Goal: Task Accomplishment & Management: Manage account settings

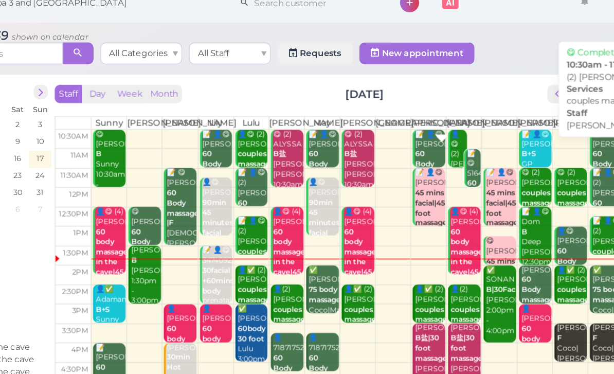
click at [462, 115] on div "👤😋 (2) [PERSON_NAME] couples massage [PERSON_NAME]|Lulu 10:30am - 11:30am" at bounding box center [468, 151] width 13 height 77
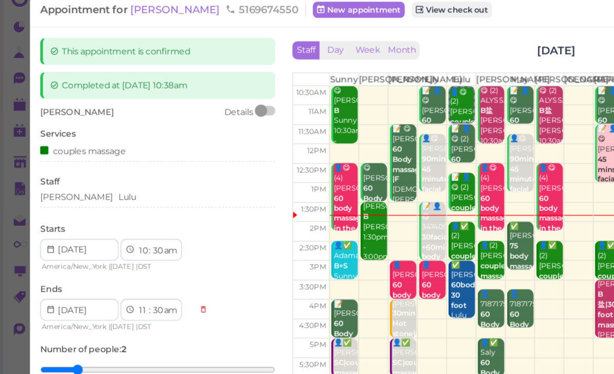
click at [111, 159] on div "[PERSON_NAME] Lulu" at bounding box center [118, 163] width 177 height 9
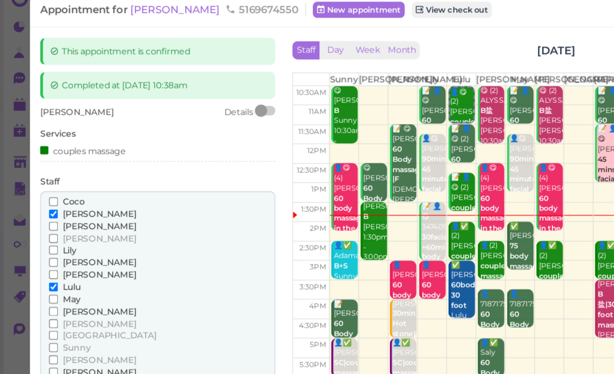
click at [58, 172] on span "[PERSON_NAME]" at bounding box center [75, 176] width 56 height 8
click at [44, 173] on input "[PERSON_NAME]" at bounding box center [40, 176] width 7 height 7
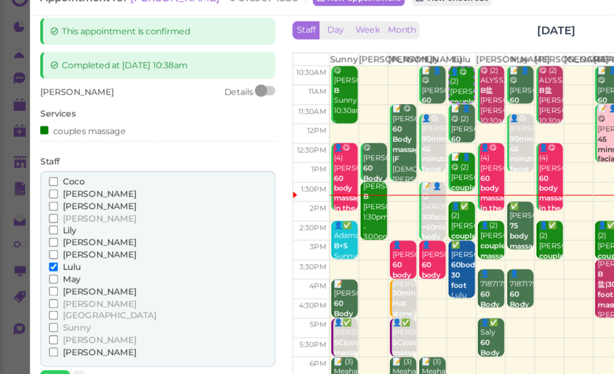
click at [58, 268] on span "[PERSON_NAME]" at bounding box center [75, 272] width 56 height 8
click at [44, 268] on input "[PERSON_NAME]" at bounding box center [40, 271] width 7 height 7
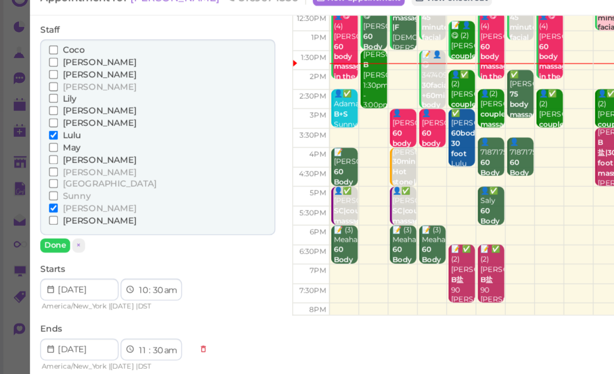
click at [40, 195] on button "Done" at bounding box center [41, 200] width 23 height 11
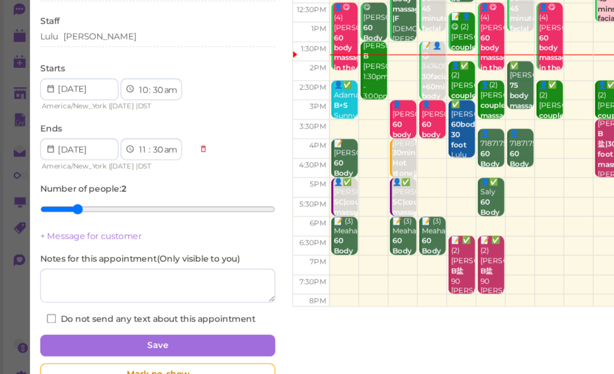
scroll to position [33, 0]
click at [162, 319] on button "Save" at bounding box center [118, 327] width 177 height 16
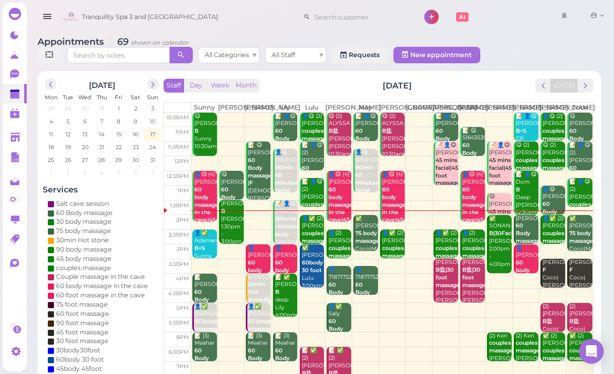
click at [293, 269] on div "👤[PERSON_NAME] 60 body massage in the cave Lily|[PERSON_NAME]|[PERSON_NAME] 3:0…" at bounding box center [286, 293] width 23 height 99
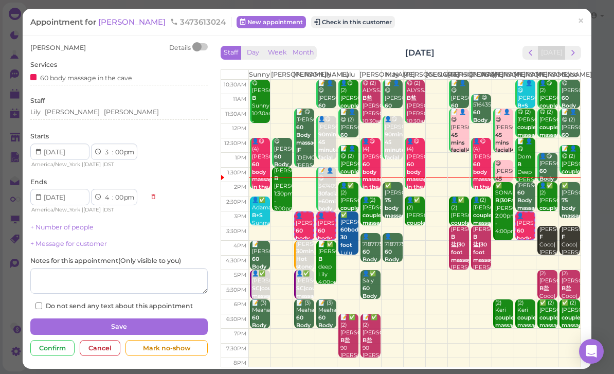
click at [130, 117] on div "Lily [PERSON_NAME] [PERSON_NAME]" at bounding box center [118, 114] width 177 height 12
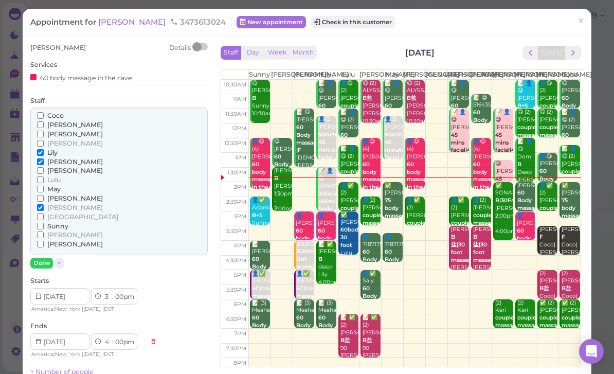
click at [56, 231] on span "[PERSON_NAME]" at bounding box center [75, 235] width 56 height 8
click at [44, 232] on input "[PERSON_NAME]" at bounding box center [40, 235] width 7 height 7
click at [64, 159] on span "[PERSON_NAME]" at bounding box center [75, 162] width 56 height 8
click at [44, 159] on input "[PERSON_NAME]" at bounding box center [40, 161] width 7 height 7
click at [43, 261] on button "Done" at bounding box center [41, 263] width 23 height 11
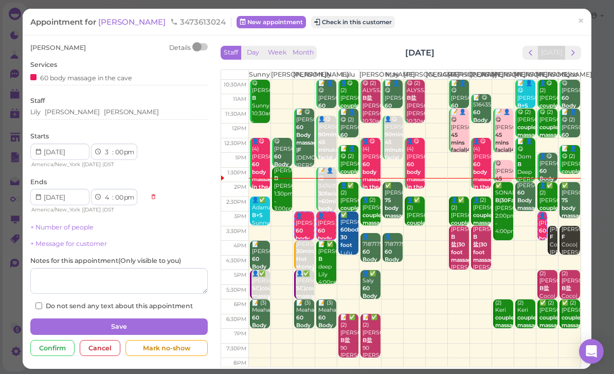
click at [186, 325] on button "Save" at bounding box center [118, 326] width 177 height 16
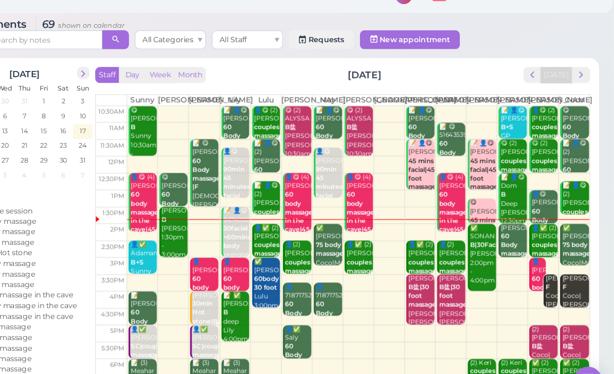
scroll to position [1, 0]
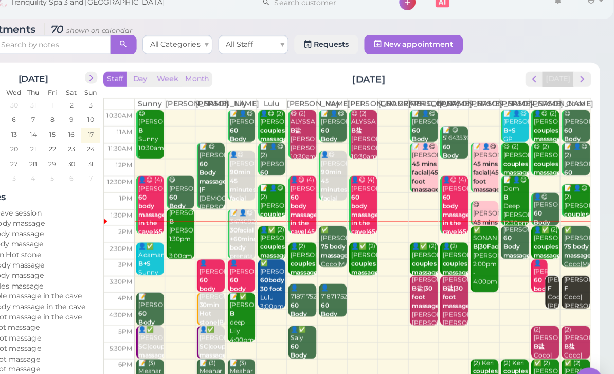
click at [569, 275] on div "[PERSON_NAME]|[PERSON_NAME] 3:30pm - 4:30pm" at bounding box center [580, 285] width 23 height 54
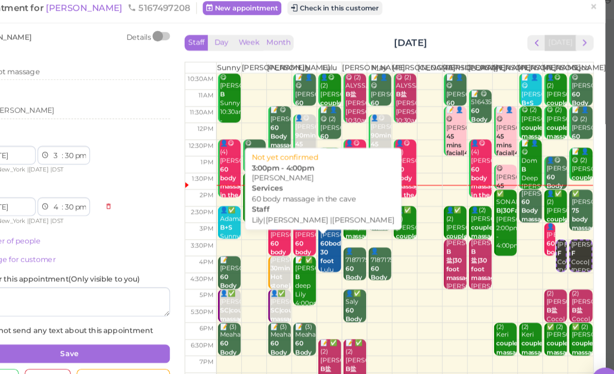
click at [318, 224] on div "👤[PERSON_NAME] 60 body massage in the cave Lily|[PERSON_NAME] |[PERSON_NAME] 3:…" at bounding box center [327, 264] width 19 height 107
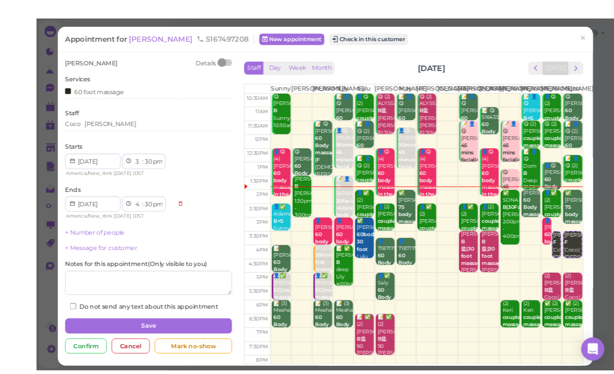
scroll to position [16, 0]
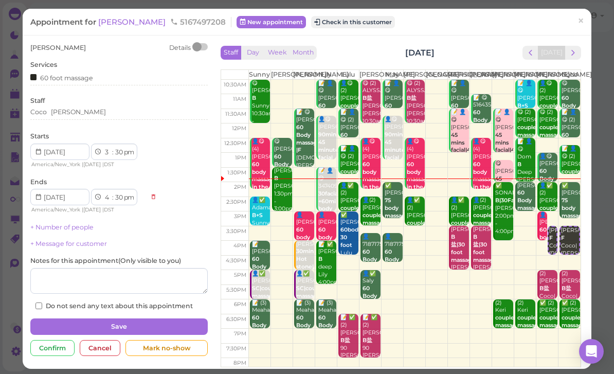
click at [565, 33] on div "Appointment for [PERSON_NAME] 5167497208 New appointment Check in this customer…" at bounding box center [307, 22] width 569 height 26
click at [583, 25] on span "×" at bounding box center [581, 21] width 7 height 14
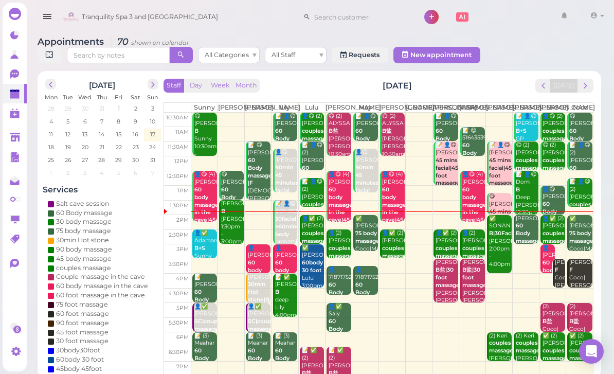
click at [289, 271] on div "👤[PERSON_NAME] 60 body massage in the cave Lily|[PERSON_NAME] |[PERSON_NAME] 3:…" at bounding box center [286, 297] width 23 height 107
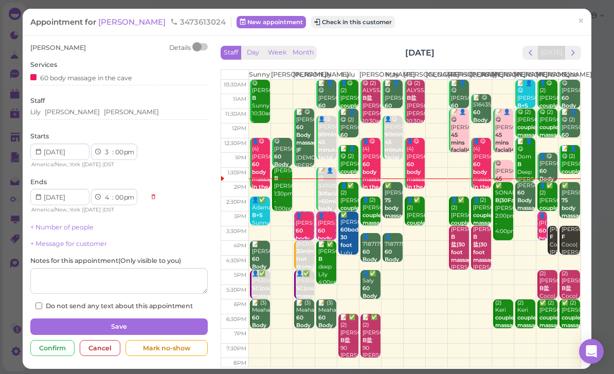
click at [115, 127] on div "[PERSON_NAME] Details Services 60 body massage in the cave Staff [PERSON_NAME] …" at bounding box center [118, 177] width 177 height 268
click at [110, 127] on div "[PERSON_NAME] Details Services 60 body massage in the cave Staff [PERSON_NAME] …" at bounding box center [118, 177] width 177 height 268
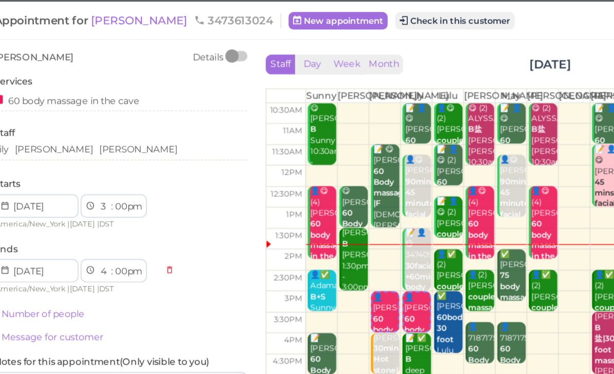
scroll to position [3, 0]
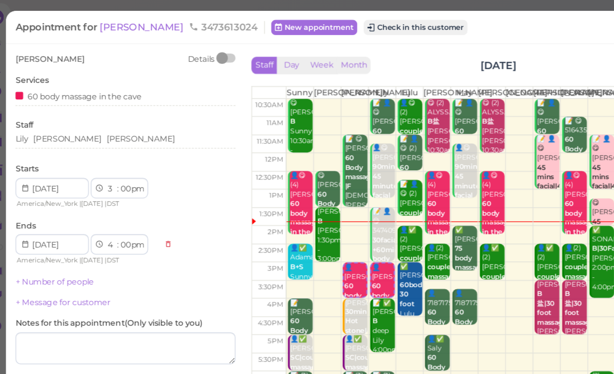
click at [97, 118] on div "Lily [PERSON_NAME] [PERSON_NAME]" at bounding box center [118, 114] width 177 height 12
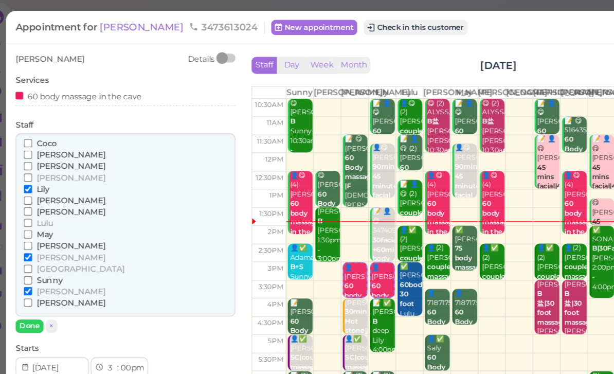
click at [47, 158] on span "[PERSON_NAME]" at bounding box center [75, 162] width 56 height 8
click at [41, 158] on input "[PERSON_NAME]" at bounding box center [40, 161] width 7 height 7
click at [47, 149] on span "Lily" at bounding box center [52, 153] width 10 height 8
click at [37, 149] on input "Lily" at bounding box center [40, 152] width 7 height 7
click at [30, 258] on button "Done" at bounding box center [41, 263] width 23 height 11
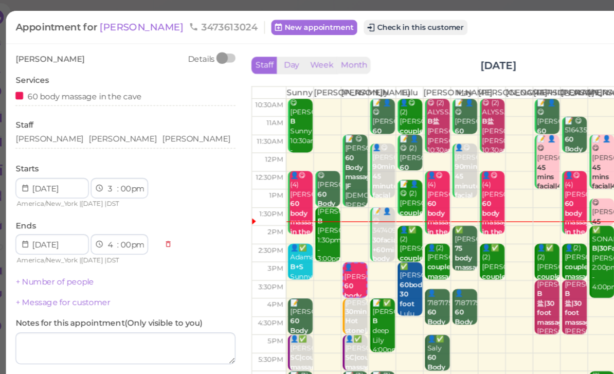
click at [127, 324] on button "Save" at bounding box center [118, 326] width 177 height 16
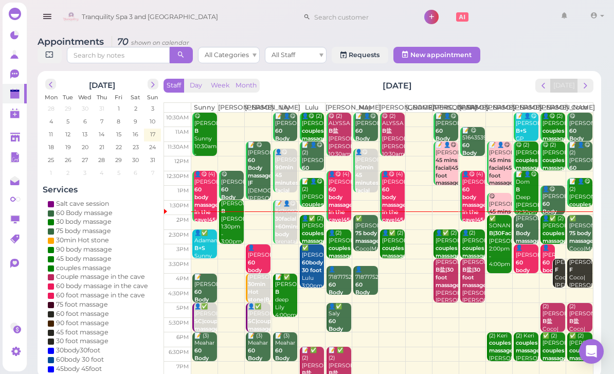
click at [206, 300] on div "📝 [PERSON_NAME] 60 Body massage Deep Sunny 4:00pm - 5:00pm" at bounding box center [205, 312] width 23 height 77
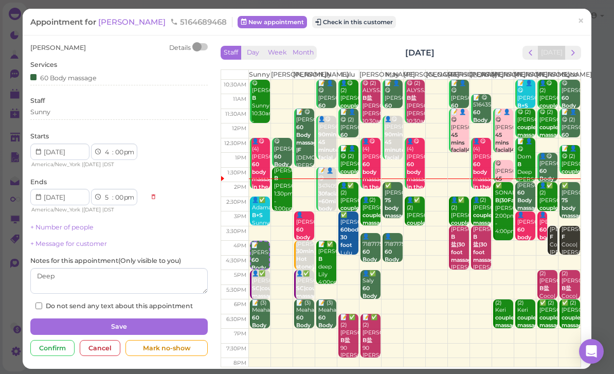
click at [583, 10] on link "×" at bounding box center [581, 22] width 19 height 24
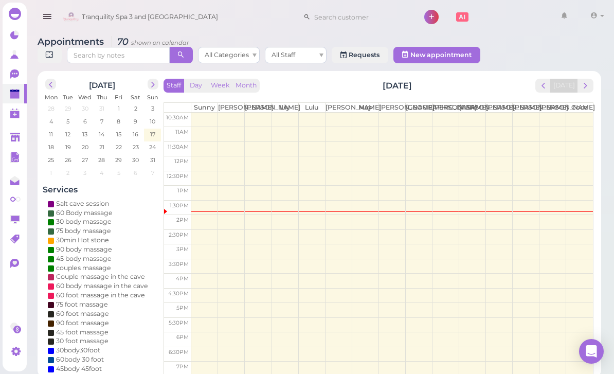
click at [578, 16] on link at bounding box center [564, 17] width 30 height 29
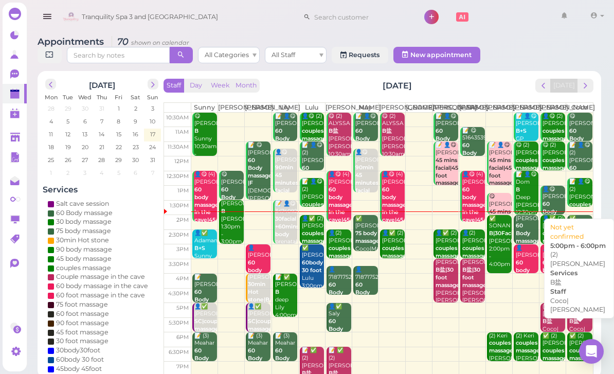
click at [585, 311] on div "(2) [PERSON_NAME] B盐 Coco|[PERSON_NAME] 5:00pm - 6:00pm" at bounding box center [580, 333] width 23 height 61
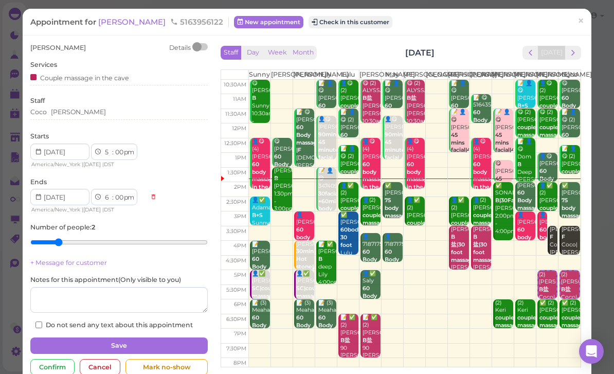
click at [575, 31] on link "×" at bounding box center [581, 22] width 19 height 24
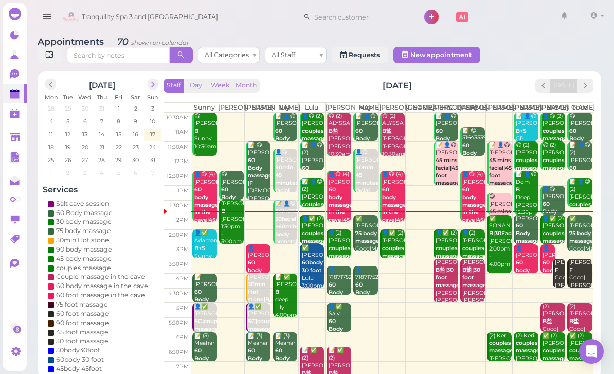
click at [286, 312] on div "📝 ✅ [PERSON_NAME] B deep Lily 4:00pm - 5:30pm" at bounding box center [286, 304] width 23 height 61
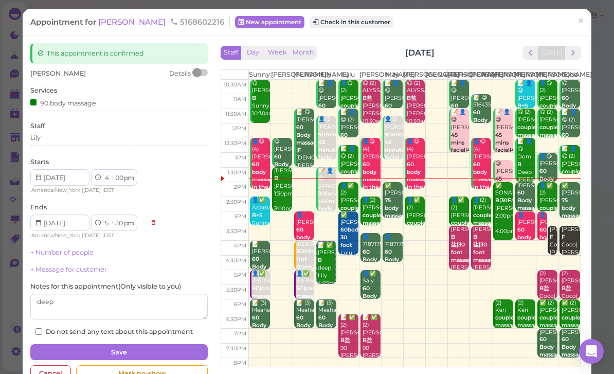
click at [580, 25] on span "×" at bounding box center [581, 21] width 7 height 14
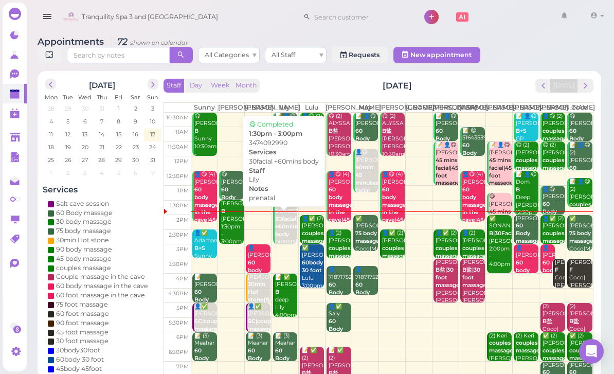
click at [279, 238] on b "30facial +60mins body" at bounding box center [287, 227] width 24 height 22
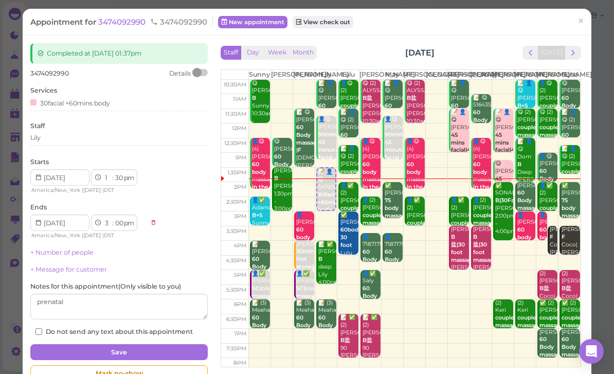
click at [118, 176] on select "00 05 10 15 20 25 30 35 40 45 50 55" at bounding box center [119, 178] width 10 height 11
select select "40"
select select "10"
click at [177, 348] on button "Save" at bounding box center [118, 352] width 177 height 16
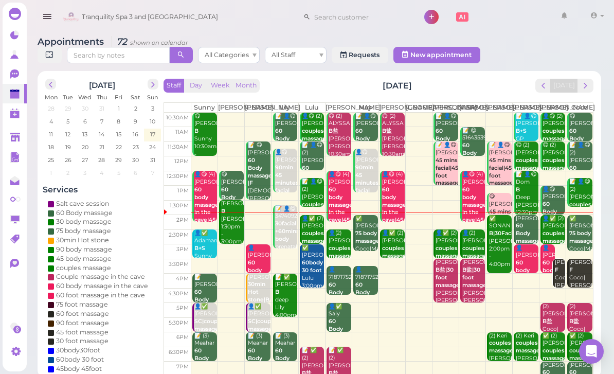
click at [582, 291] on div "[PERSON_NAME]|[PERSON_NAME] 3:30pm - 4:30pm" at bounding box center [580, 286] width 23 height 54
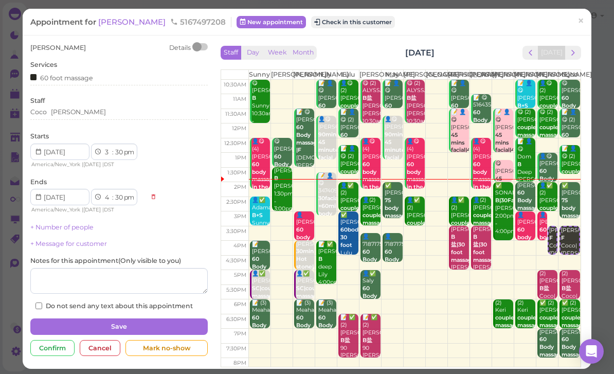
click at [89, 117] on div "[PERSON_NAME]" at bounding box center [118, 114] width 177 height 12
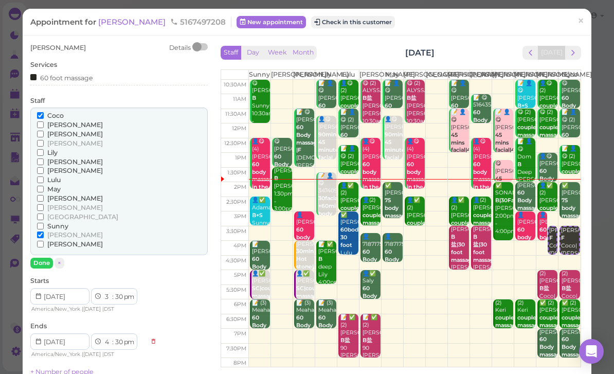
click at [60, 231] on span "[PERSON_NAME]" at bounding box center [75, 235] width 56 height 8
click at [44, 232] on input "[PERSON_NAME]" at bounding box center [40, 235] width 7 height 7
click at [58, 149] on span "Lily" at bounding box center [52, 153] width 10 height 8
click at [44, 149] on input "Lily" at bounding box center [40, 152] width 7 height 7
click at [45, 260] on button "Done" at bounding box center [41, 263] width 23 height 11
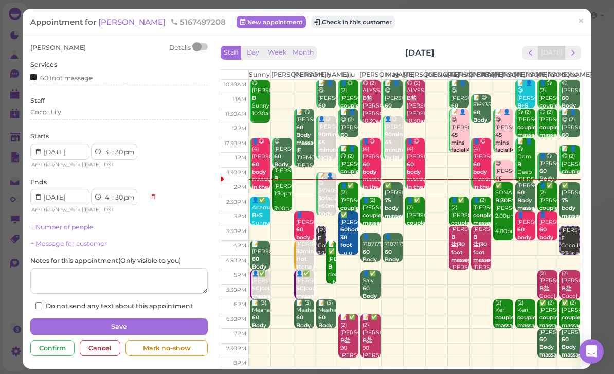
click at [173, 321] on button "Save" at bounding box center [118, 326] width 177 height 16
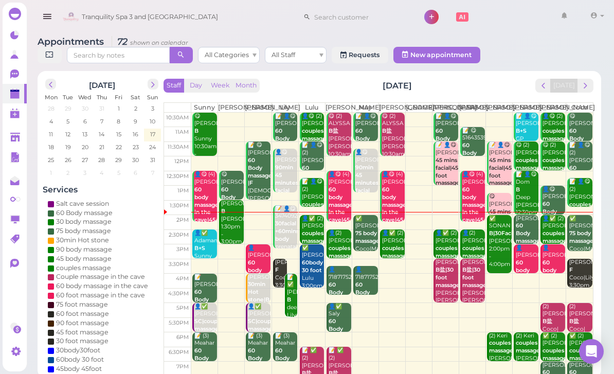
click at [293, 310] on div "📝 ✅ [PERSON_NAME] B deep Lily 4:00pm - 5:30pm" at bounding box center [292, 308] width 11 height 69
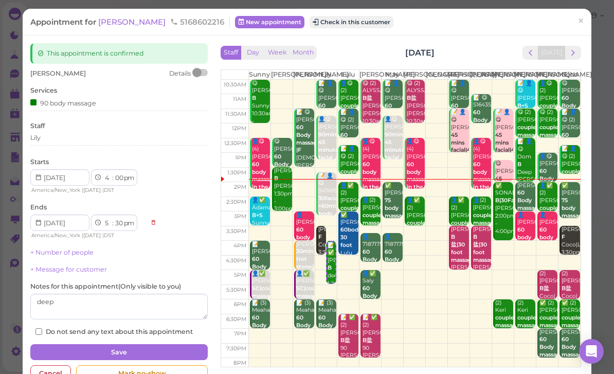
click at [75, 139] on div "Lily" at bounding box center [118, 137] width 177 height 9
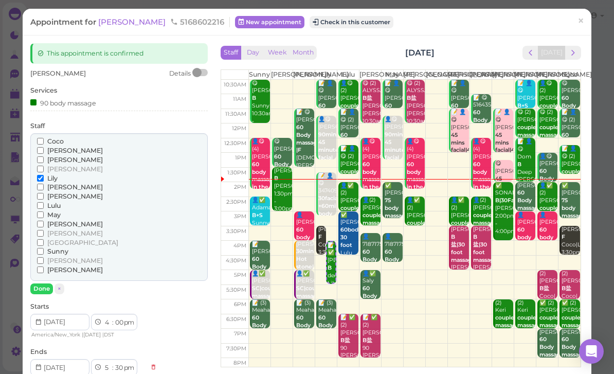
click at [59, 187] on span "[PERSON_NAME]" at bounding box center [75, 187] width 56 height 8
click at [44, 187] on input "[PERSON_NAME]" at bounding box center [40, 187] width 7 height 7
click at [53, 183] on span "[PERSON_NAME]" at bounding box center [75, 187] width 56 height 8
click at [44, 184] on input "[PERSON_NAME]" at bounding box center [40, 187] width 7 height 7
click at [64, 187] on span "[PERSON_NAME]" at bounding box center [75, 187] width 56 height 8
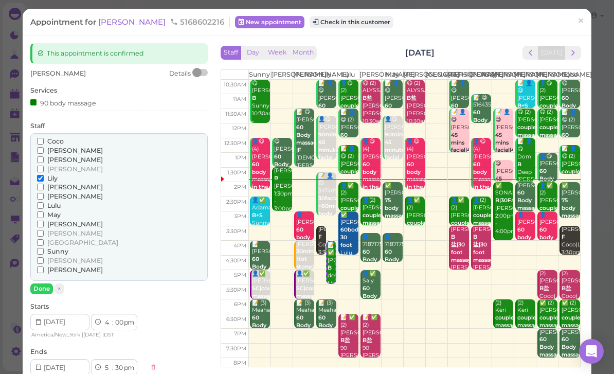
click at [44, 187] on input "[PERSON_NAME]" at bounding box center [40, 187] width 7 height 7
click at [54, 176] on span "Lily" at bounding box center [52, 178] width 10 height 8
click at [44, 176] on input "Lily" at bounding box center [40, 178] width 7 height 7
click at [47, 283] on button "Done" at bounding box center [41, 288] width 23 height 11
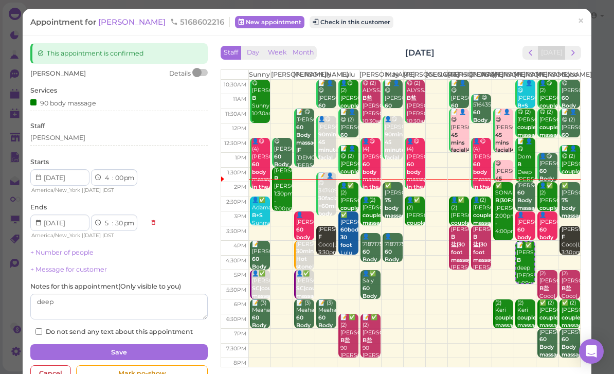
click at [133, 352] on button "Save" at bounding box center [118, 352] width 177 height 16
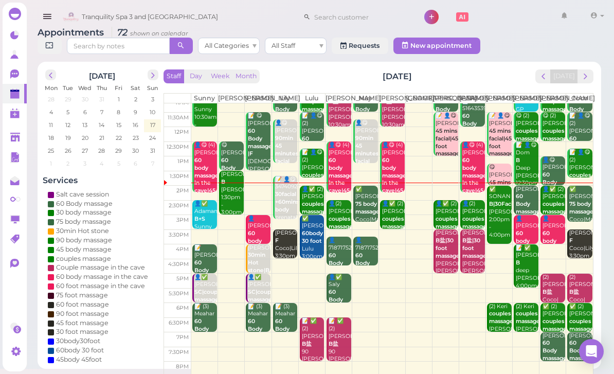
scroll to position [12, 0]
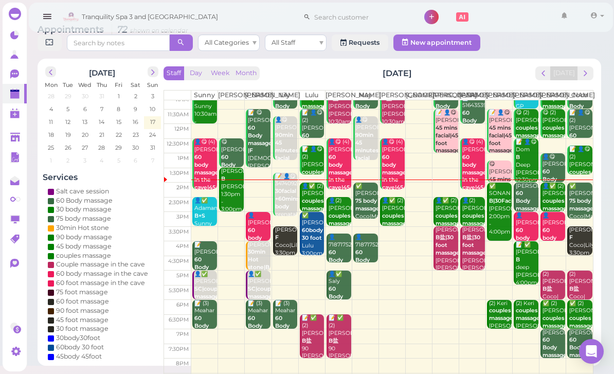
click at [289, 210] on b "30facial +60mins body" at bounding box center [287, 199] width 24 height 22
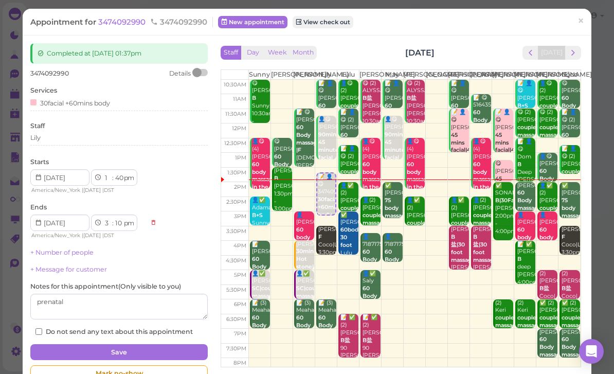
click at [574, 32] on link "×" at bounding box center [581, 22] width 19 height 24
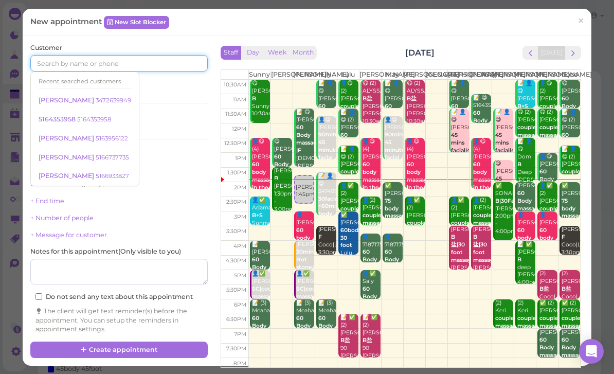
scroll to position [12, 0]
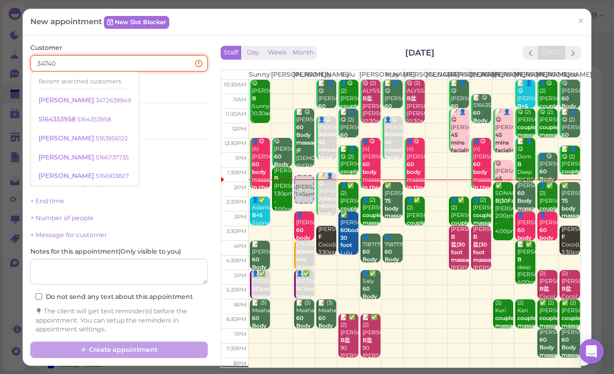
type input "347409"
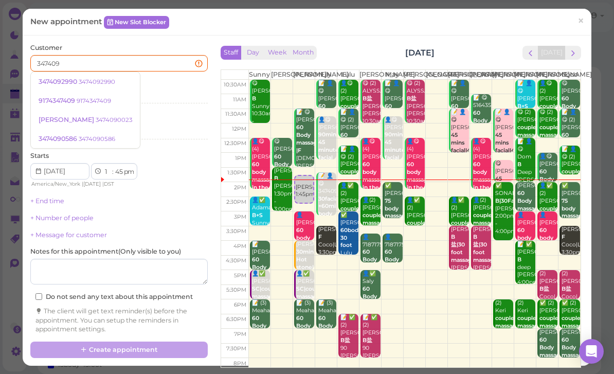
click at [92, 85] on link "3474092990 3474092990" at bounding box center [85, 82] width 109 height 20
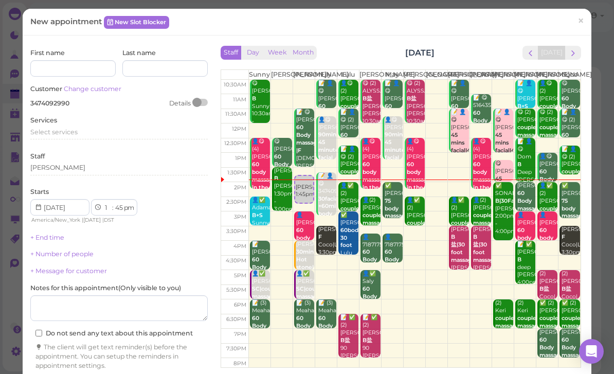
click at [79, 131] on div "Select services" at bounding box center [118, 132] width 177 height 9
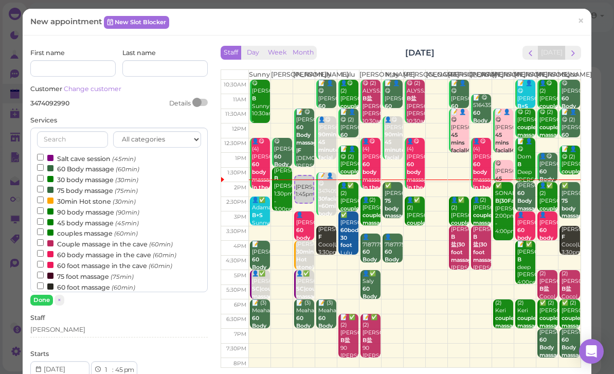
click at [94, 165] on label "60 Body massage (60min)" at bounding box center [88, 168] width 102 height 11
click at [44, 165] on input "60 Body massage (60min)" at bounding box center [40, 167] width 7 height 7
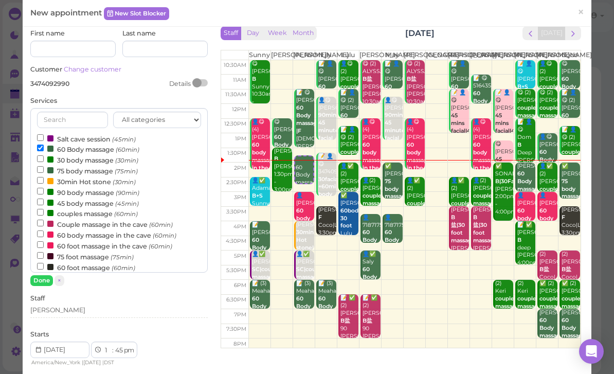
scroll to position [37, 0]
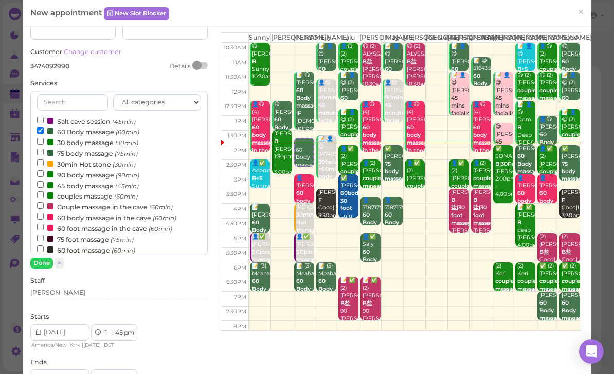
click at [109, 331] on select "1 2 3 4 5 6 7 8 9 10 11 12" at bounding box center [107, 333] width 9 height 11
click at [118, 332] on select "00 05 10 15 20 25 30 35 40 45 50 55" at bounding box center [119, 333] width 10 height 11
select select "55"
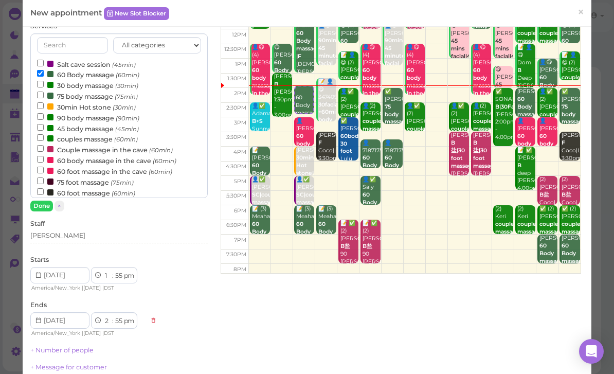
click at [33, 208] on button "Done" at bounding box center [41, 206] width 23 height 11
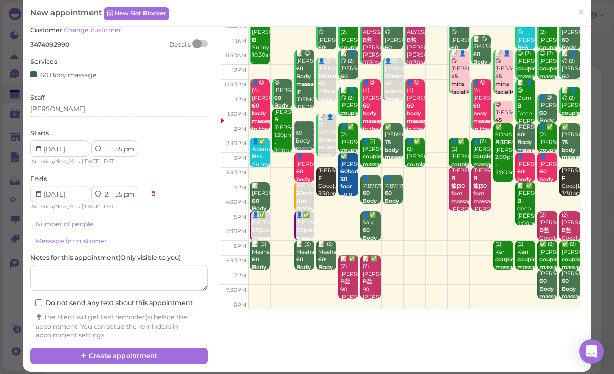
click at [176, 348] on button "Create appointment" at bounding box center [118, 356] width 177 height 16
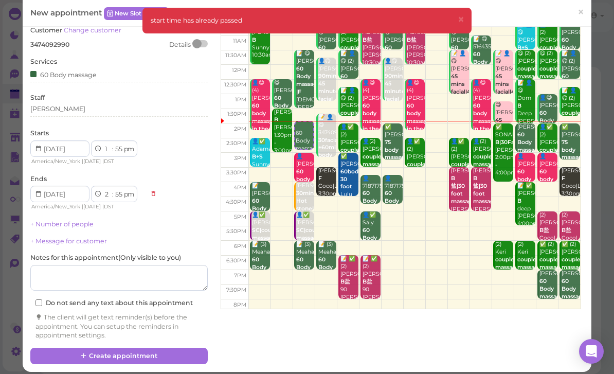
click at [106, 148] on select "1 2 3 4 5 6 7 8 9 10 11 12" at bounding box center [107, 149] width 9 height 11
select select "2"
select select "3"
click at [118, 149] on select "00 05 10 15 20 25 30 35 40 45 50 55" at bounding box center [119, 149] width 10 height 11
select select "00"
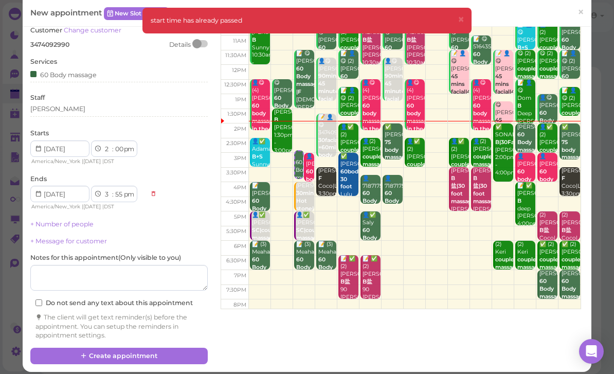
select select "00"
click at [171, 348] on button "Create appointment" at bounding box center [118, 356] width 177 height 16
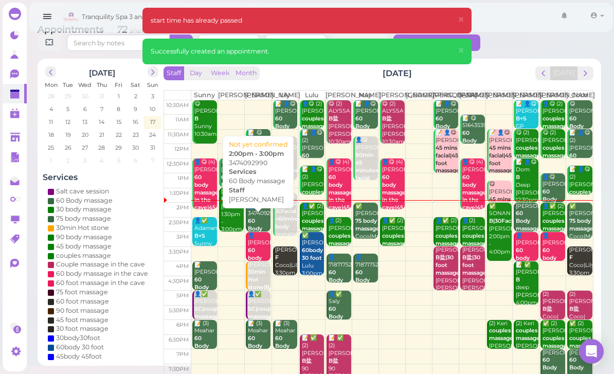
click at [257, 231] on div "👤3474092990 60 Body massage [PERSON_NAME] 2:00pm - 3:00pm" at bounding box center [258, 237] width 23 height 69
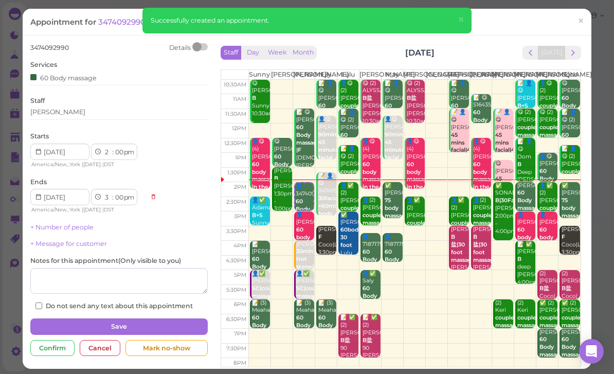
click at [110, 165] on span "DST" at bounding box center [109, 164] width 10 height 7
click at [105, 167] on div "America/New_York | [DATE] | DST" at bounding box center [87, 164] width 115 height 9
click at [179, 330] on button "Save" at bounding box center [118, 326] width 177 height 16
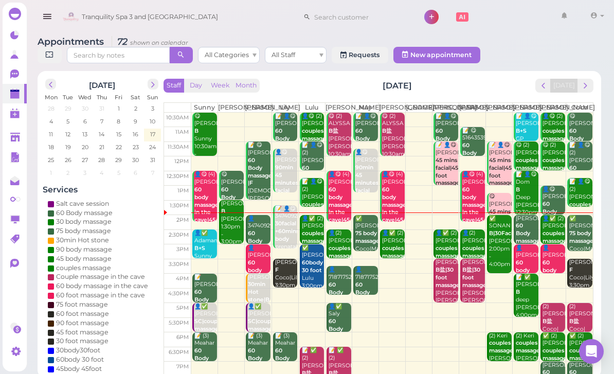
click at [263, 240] on div "👤3474092990 60 Body massage [PERSON_NAME] 2:00pm - 3:00pm" at bounding box center [258, 249] width 23 height 69
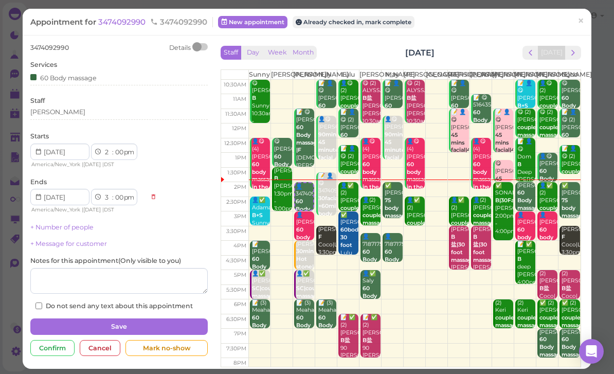
click at [375, 34] on div "Appointment for 3474092990 3474092990 New appointment Already checked in, mark …" at bounding box center [307, 22] width 569 height 26
click at [101, 164] on span "[DATE]" at bounding box center [91, 164] width 17 height 7
click at [108, 164] on span "DST" at bounding box center [109, 164] width 10 height 7
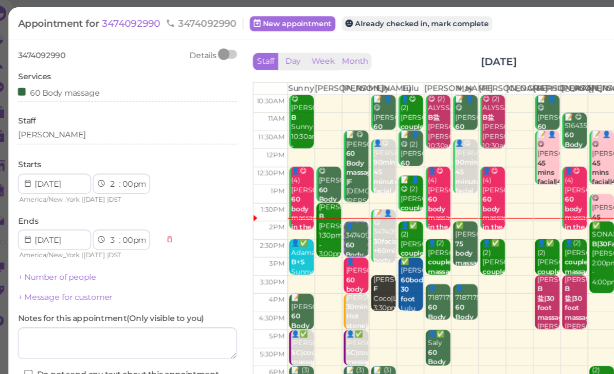
click at [103, 148] on select "1 2 3 4 5 6 7 8 9 10 11 12" at bounding box center [107, 152] width 9 height 11
select select "1"
select select "2"
click at [114, 147] on select "00 05 10 15 20 25 30 35 40 45 50 55" at bounding box center [119, 152] width 10 height 11
select select "50"
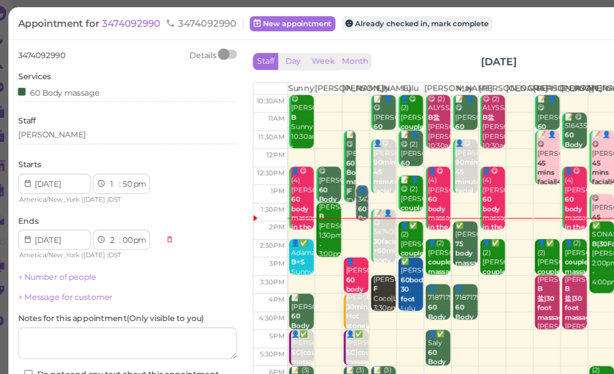
select select "50"
click at [144, 325] on button "Save" at bounding box center [118, 326] width 177 height 16
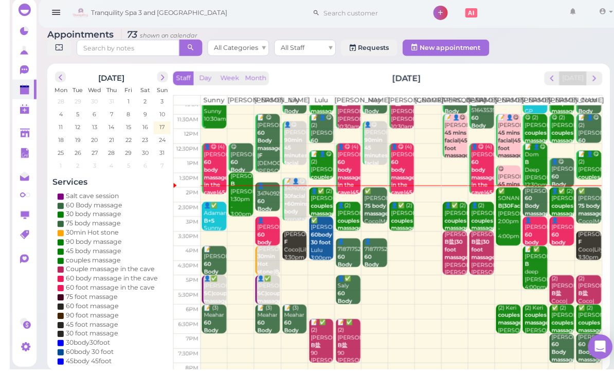
scroll to position [4, 0]
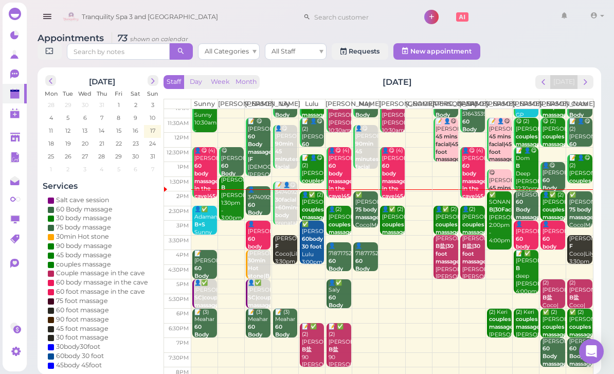
click at [444, 338] on td at bounding box center [392, 330] width 402 height 15
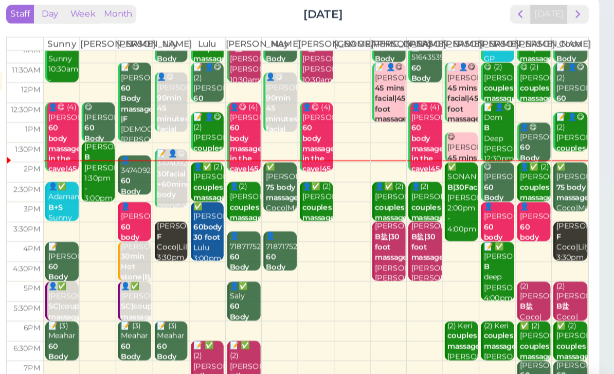
scroll to position [20, 0]
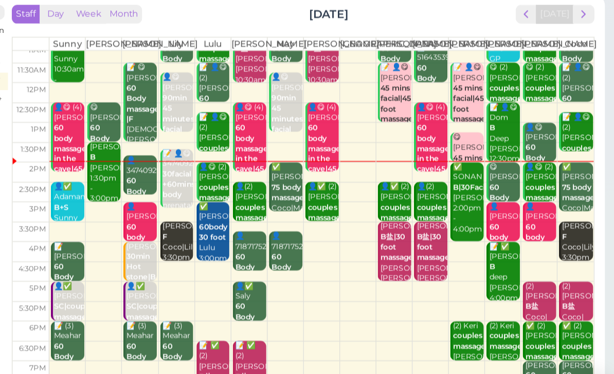
click at [489, 183] on div "✅ SONAN B|30Facial [PERSON_NAME] 2:00pm - 4:00pm" at bounding box center [500, 210] width 23 height 54
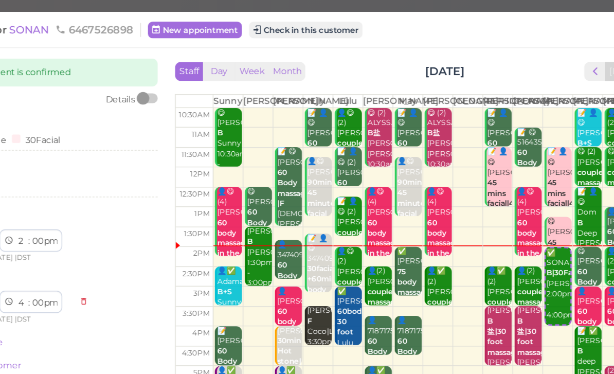
click at [275, 27] on button "Check in this customer" at bounding box center [317, 22] width 84 height 12
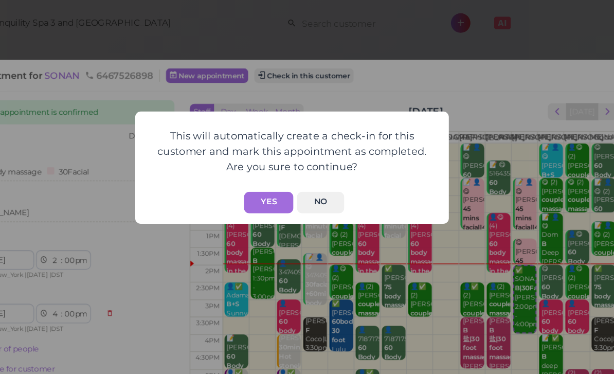
click at [272, 149] on button "Yes" at bounding box center [290, 149] width 37 height 16
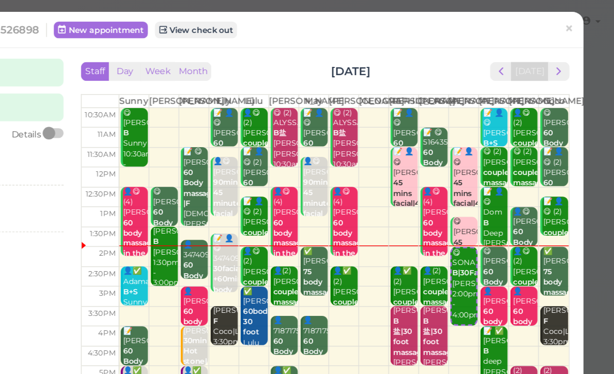
click at [578, 25] on span "×" at bounding box center [581, 21] width 7 height 14
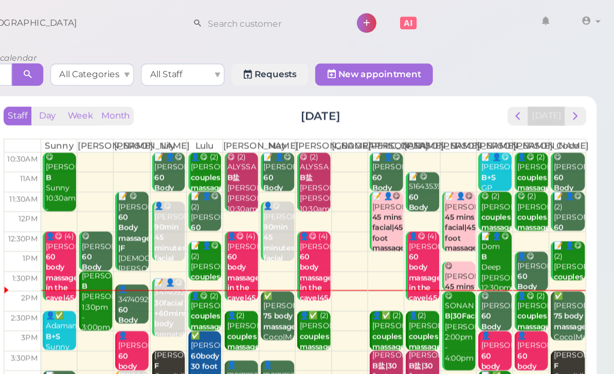
click at [570, 244] on b "75 body massage" at bounding box center [582, 237] width 24 height 14
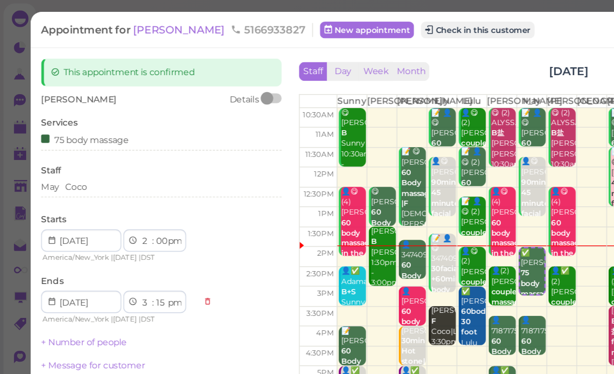
click at [327, 28] on button "Check in this customer" at bounding box center [353, 22] width 84 height 12
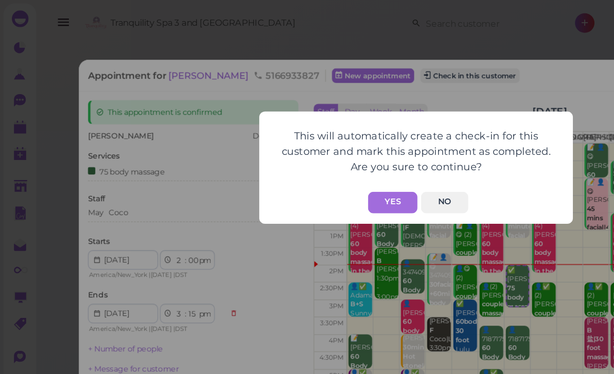
click at [286, 146] on button "Yes" at bounding box center [290, 149] width 37 height 16
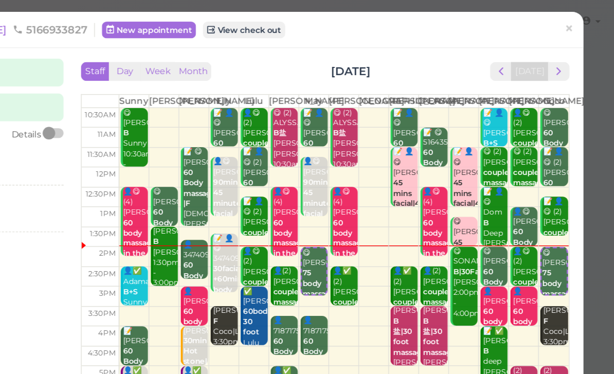
click at [578, 22] on span "×" at bounding box center [581, 21] width 7 height 14
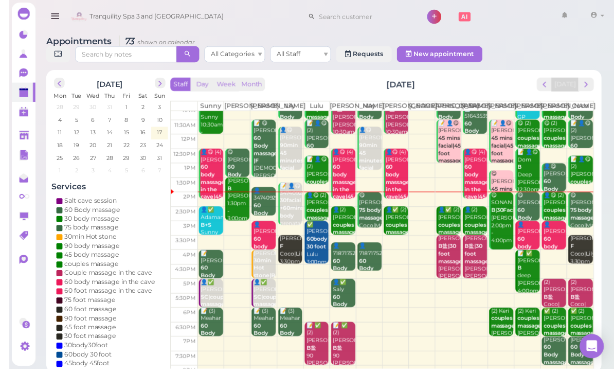
scroll to position [4, 0]
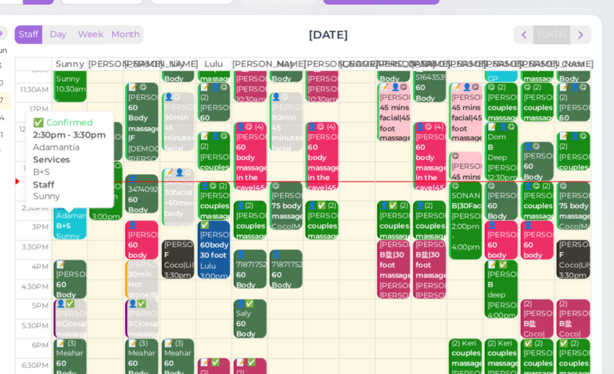
click at [194, 206] on div "👤✅ Adamantia B+S Sunny 2:30pm - 3:30pm" at bounding box center [205, 233] width 23 height 54
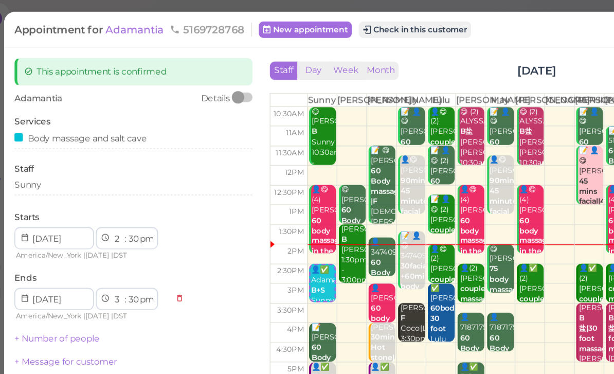
click at [60, 141] on div "Sunny" at bounding box center [118, 139] width 177 height 12
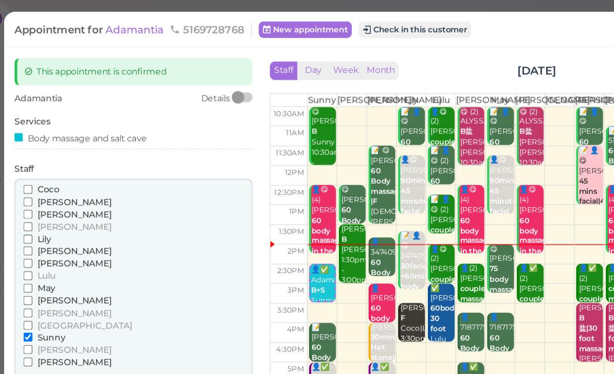
click at [47, 221] on span "[PERSON_NAME]" at bounding box center [75, 224] width 56 height 8
click at [41, 221] on input "[PERSON_NAME]" at bounding box center [40, 224] width 7 height 7
click at [47, 247] on span "Sunny" at bounding box center [57, 251] width 21 height 8
click at [44, 248] on input "Sunny" at bounding box center [40, 251] width 7 height 7
click at [30, 283] on button "Done" at bounding box center [41, 288] width 23 height 11
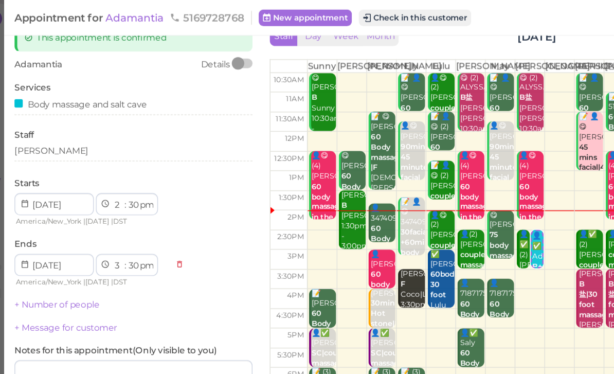
scroll to position [25, 0]
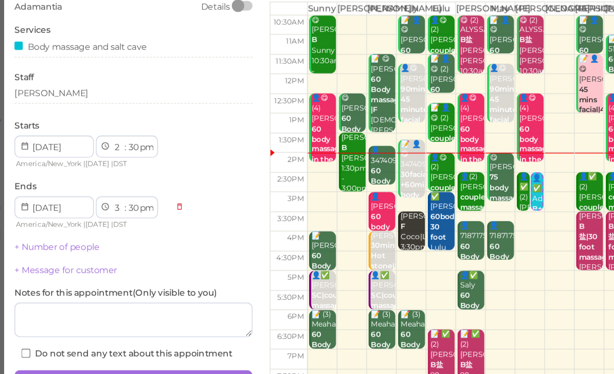
click at [103, 193] on select "1 2 3 4 5 6 7 8 9 10 11 12" at bounding box center [107, 198] width 9 height 11
select select "4"
click at [101, 319] on button "Save" at bounding box center [118, 327] width 177 height 16
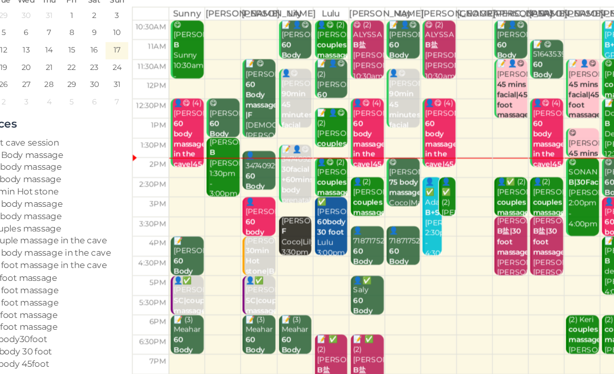
scroll to position [37, 0]
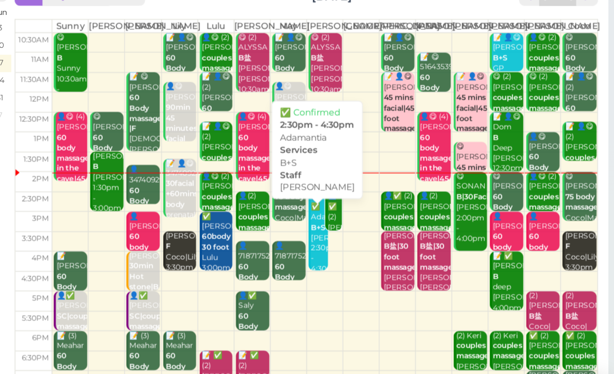
click at [382, 203] on div "👤✅ Adamantia B+S [PERSON_NAME] 2:30pm - 4:30pm" at bounding box center [388, 233] width 13 height 61
